Goal: Complete application form

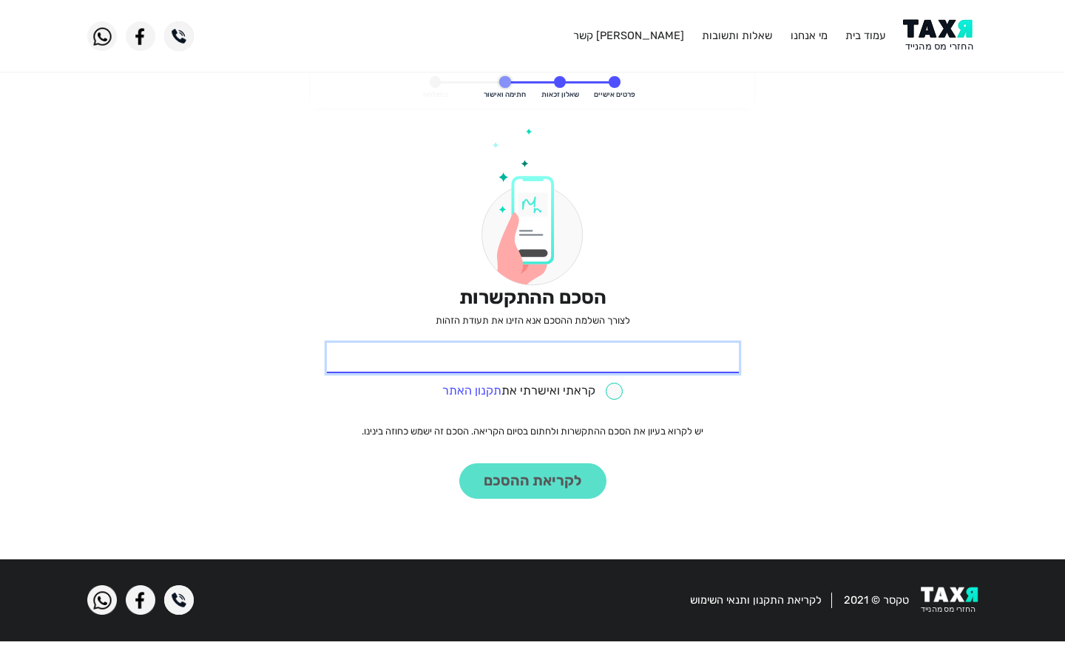
click at [532, 358] on input "* תעודת זהות" at bounding box center [533, 358] width 412 height 31
type input "849478234"
click at [532, 358] on input "849478234" at bounding box center [533, 358] width 412 height 31
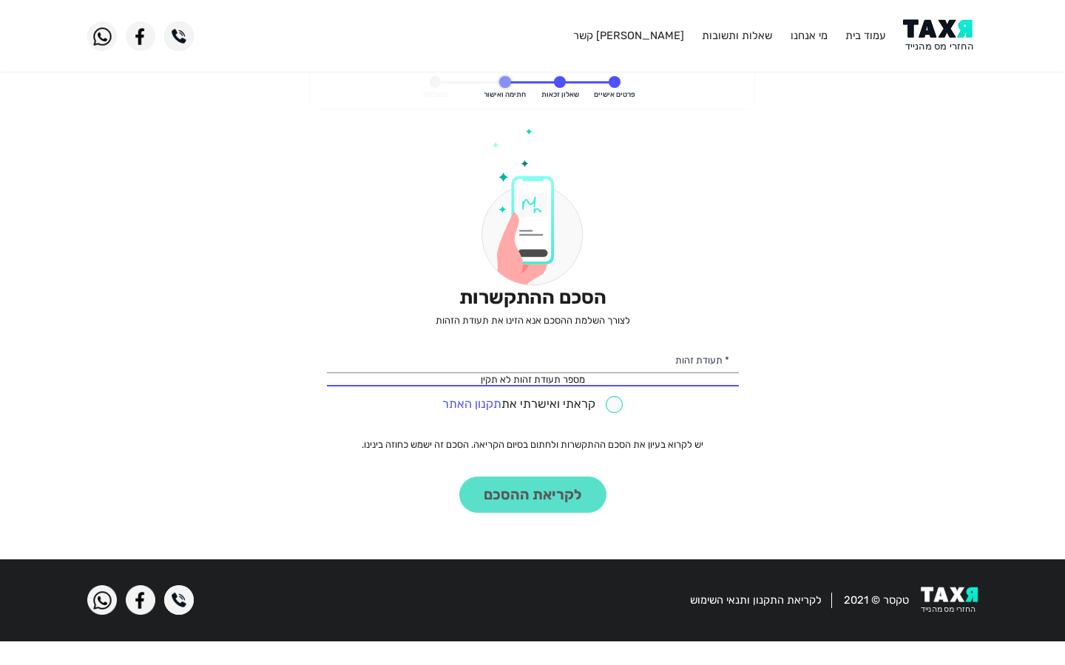
click at [532, 404] on input "checkbox" at bounding box center [532, 404] width 180 height 17
checkbox input "true"
click at [532, 358] on input "* תעודת זהות" at bounding box center [533, 358] width 412 height 31
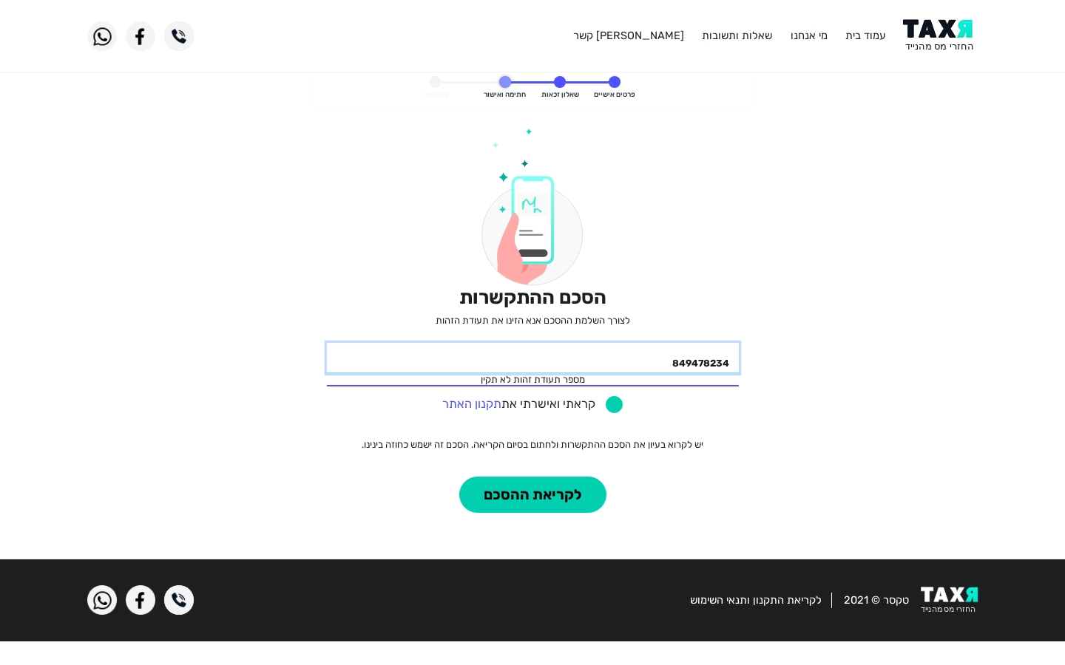
click at [459, 477] on button "לקריאת ההסכם" at bounding box center [532, 495] width 147 height 36
click at [532, 358] on input "849478234" at bounding box center [533, 358] width 412 height 31
type input "8"
type input "849478234"
click at [532, 358] on input "849478234" at bounding box center [533, 358] width 412 height 31
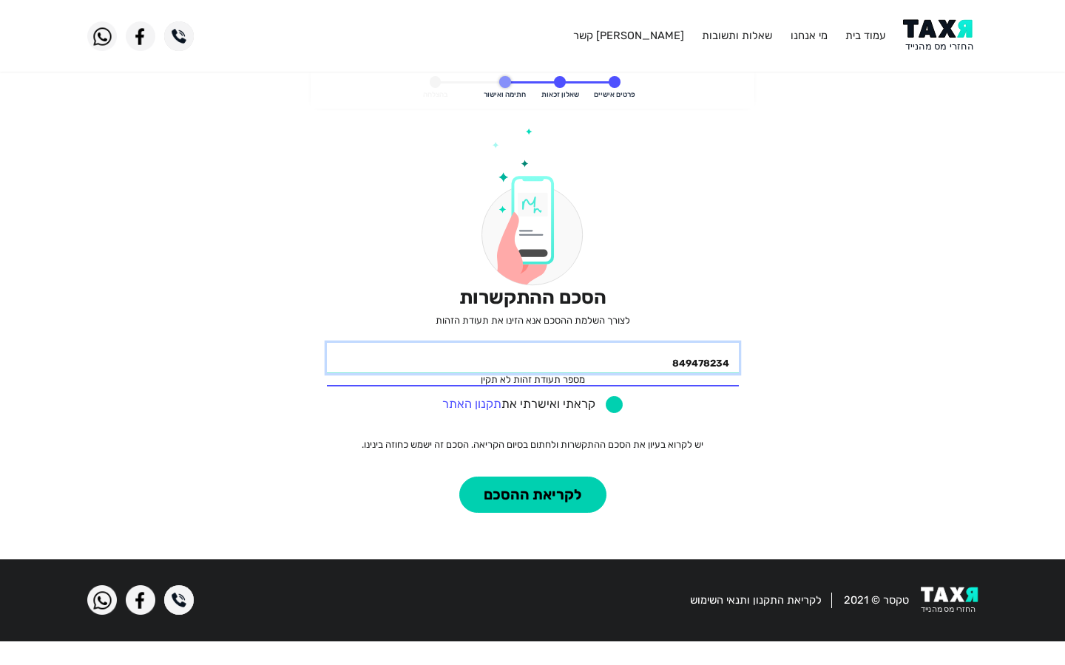
type input "849478234"
click at [532, 404] on input "checkbox" at bounding box center [532, 404] width 180 height 17
checkbox input "false"
click at [532, 358] on input "849478234" at bounding box center [533, 358] width 412 height 31
type input "8"
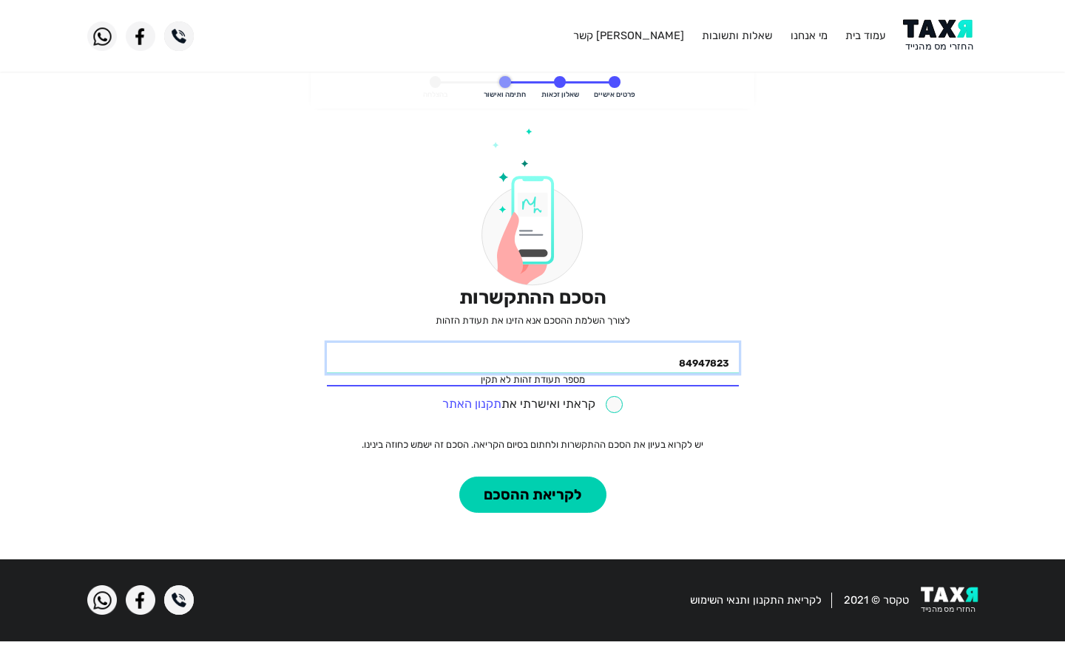
type input "849478234"
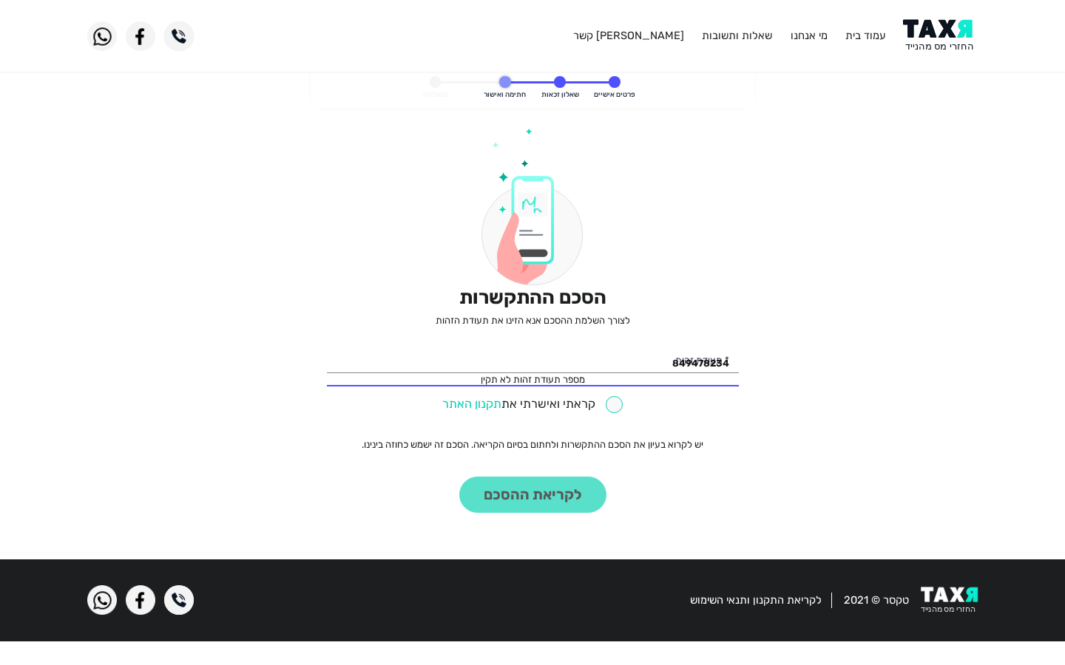
click at [472, 404] on link "תקנון האתר" at bounding box center [471, 404] width 59 height 14
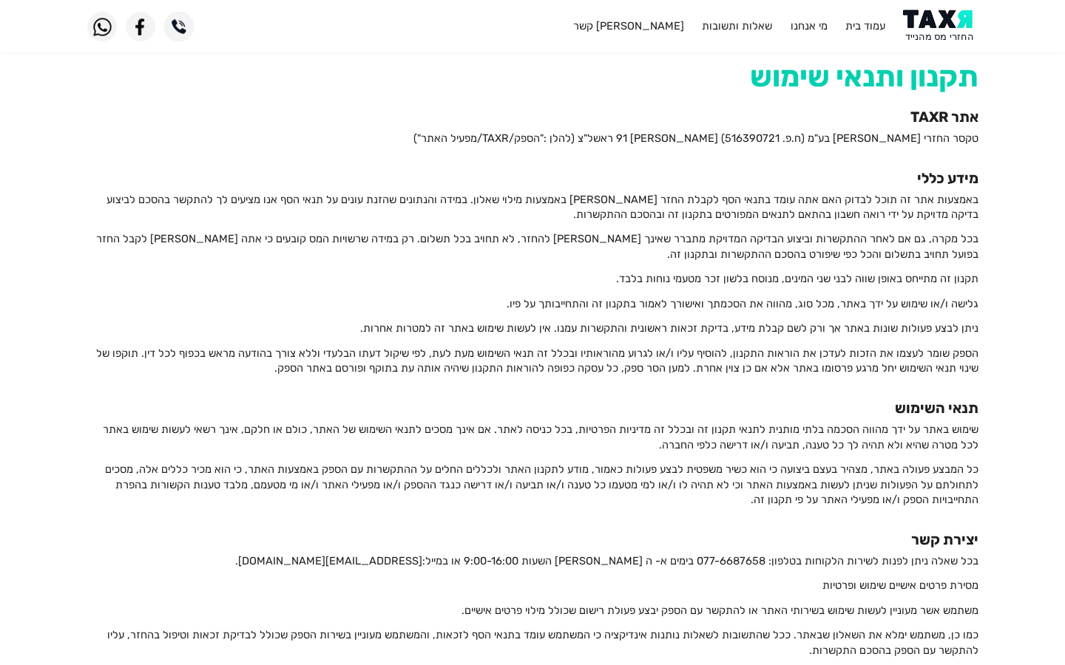
scroll to position [2021, 0]
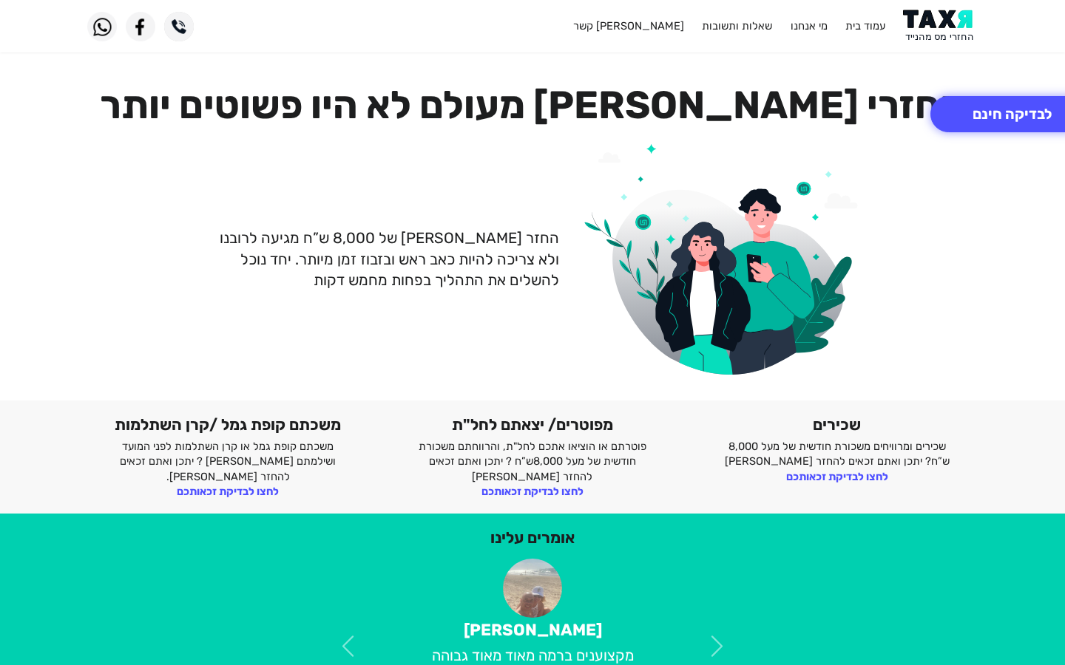
scroll to position [177, 0]
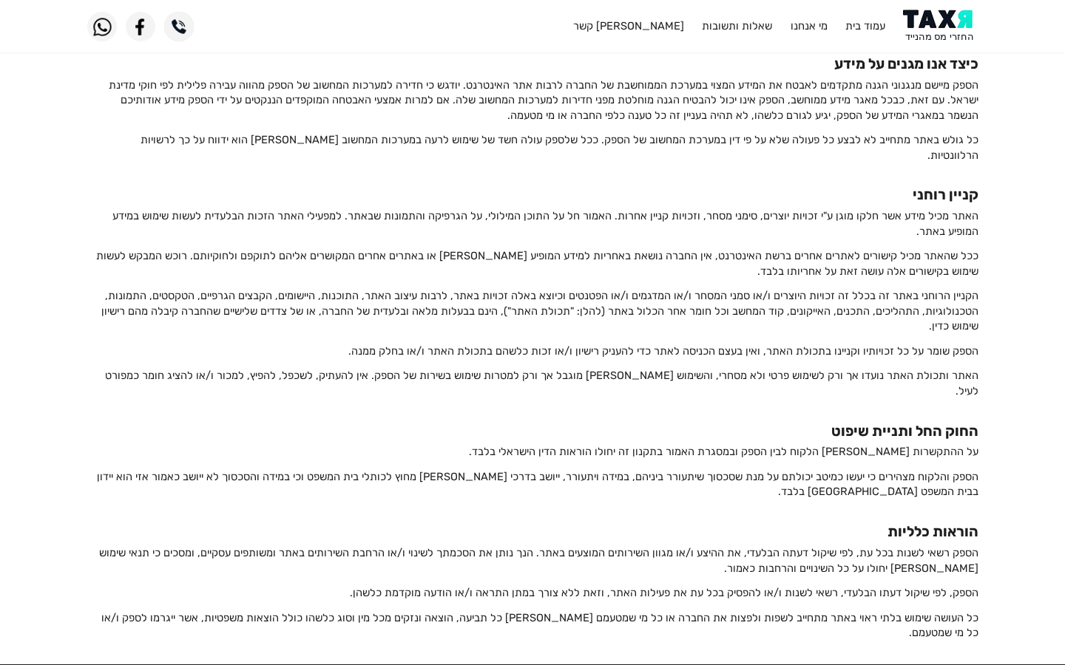
scroll to position [2021, 0]
